Goal: Navigation & Orientation: Find specific page/section

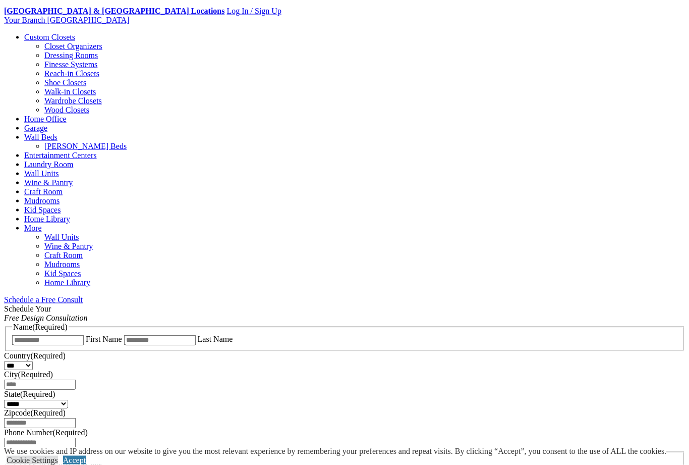
scroll to position [384, 0]
click at [44, 50] on link "Closet Organizers" at bounding box center [73, 45] width 58 height 9
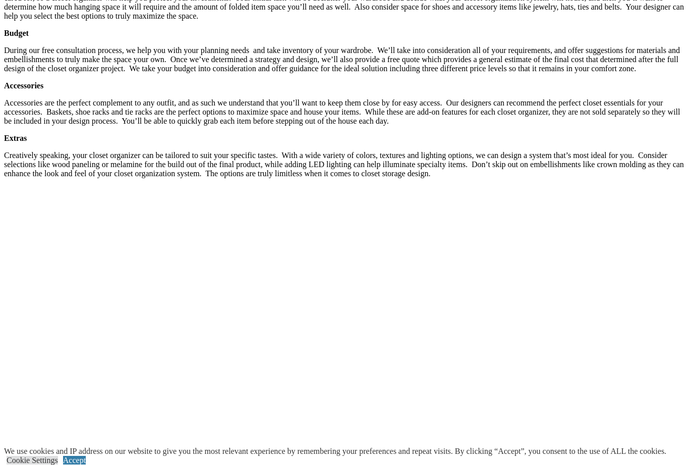
scroll to position [1789, 0]
